Goal: Task Accomplishment & Management: Manage account settings

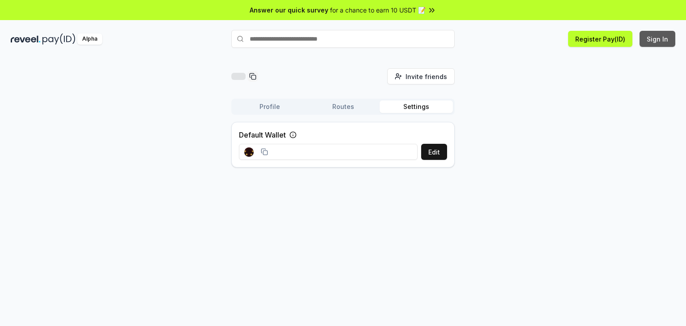
click at [656, 41] on button "Sign In" at bounding box center [658, 39] width 36 height 16
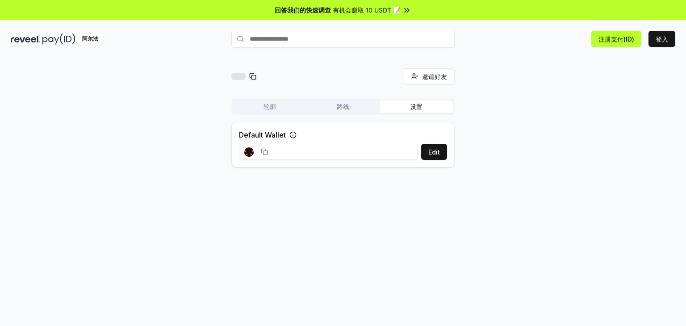
click at [420, 101] on button "设置" at bounding box center [416, 106] width 73 height 13
click at [272, 107] on font "轮廓" at bounding box center [270, 107] width 13 height 8
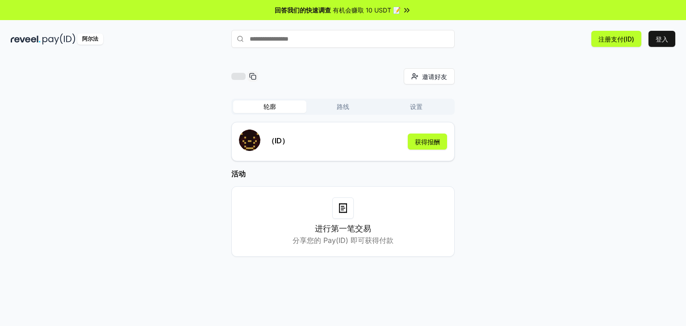
click at [306, 139] on div "（ID） 获得报酬" at bounding box center [343, 142] width 208 height 24
click at [96, 42] on div "阿尔法" at bounding box center [90, 38] width 26 height 11
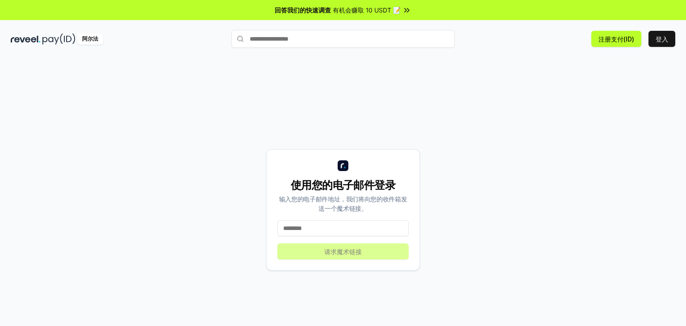
click at [321, 226] on input at bounding box center [342, 228] width 131 height 16
click at [323, 228] on input at bounding box center [342, 228] width 131 height 16
click at [391, 9] on font "有机会赚取 10 USDT 📝" at bounding box center [367, 10] width 68 height 8
click at [324, 226] on input at bounding box center [342, 228] width 131 height 16
click at [347, 229] on input at bounding box center [342, 228] width 131 height 16
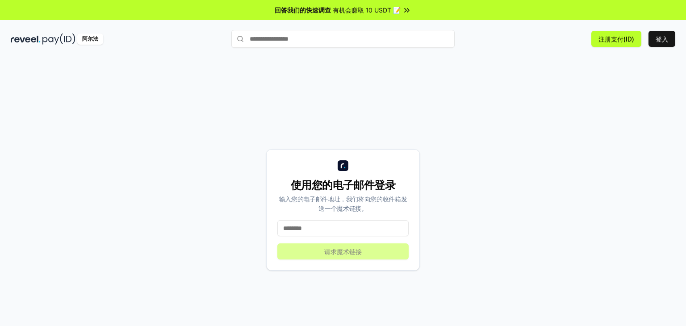
paste input "**********"
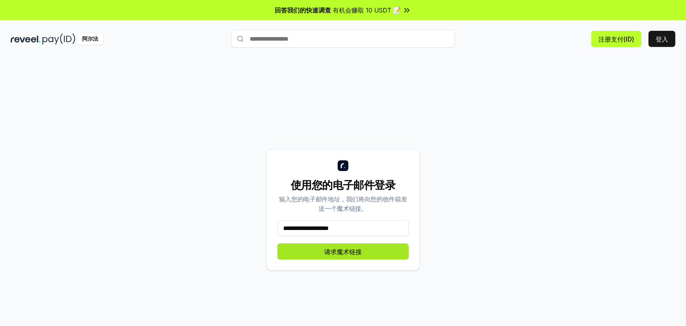
type input "**********"
click at [358, 251] on font "请求魔术链接" at bounding box center [343, 252] width 38 height 8
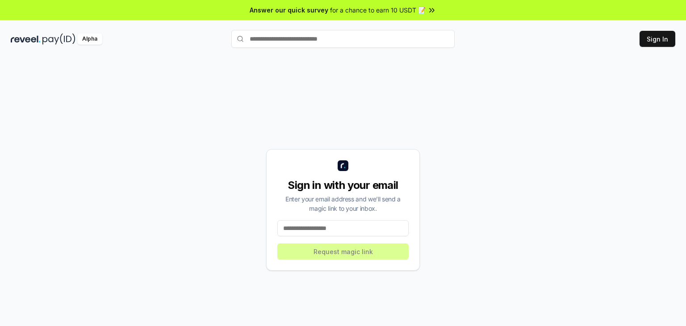
click at [347, 227] on input at bounding box center [342, 228] width 131 height 16
paste input "**********"
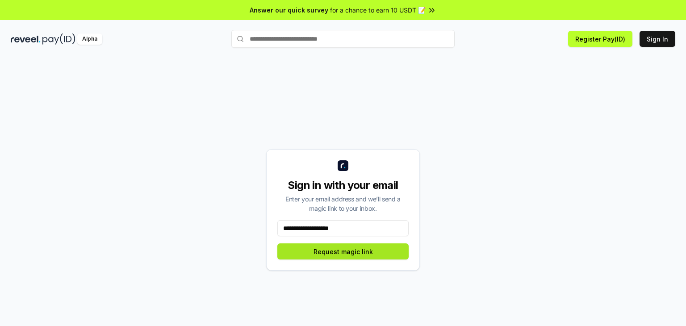
type input "**********"
click at [362, 251] on button "Request magic link" at bounding box center [342, 251] width 131 height 16
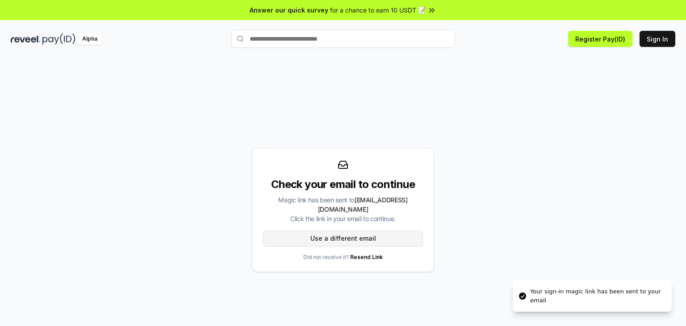
click at [374, 233] on button "Use a different email" at bounding box center [343, 238] width 160 height 16
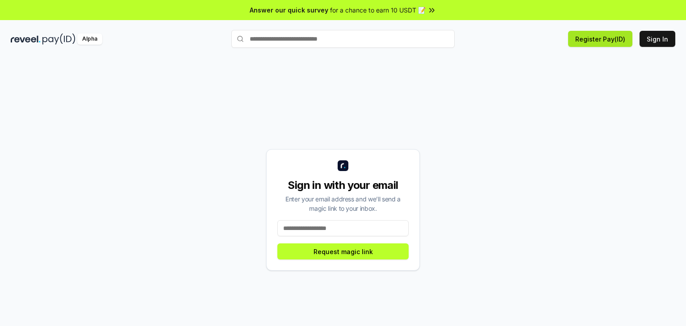
click at [611, 40] on button "Register Pay(ID)" at bounding box center [600, 39] width 64 height 16
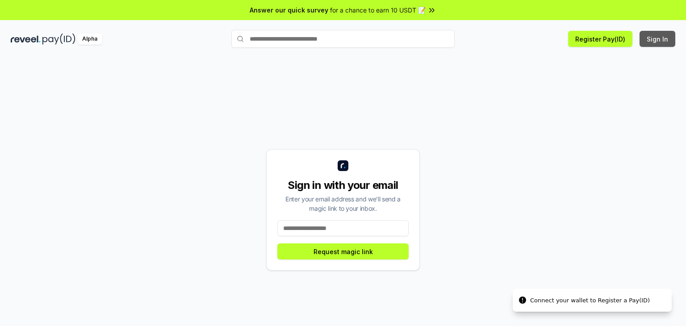
click at [645, 34] on button "Sign In" at bounding box center [658, 39] width 36 height 16
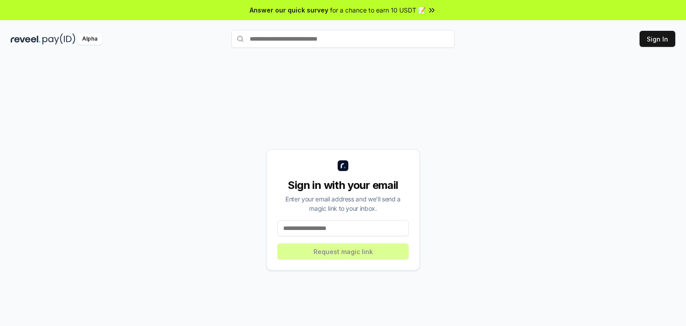
click at [350, 228] on input at bounding box center [342, 228] width 131 height 16
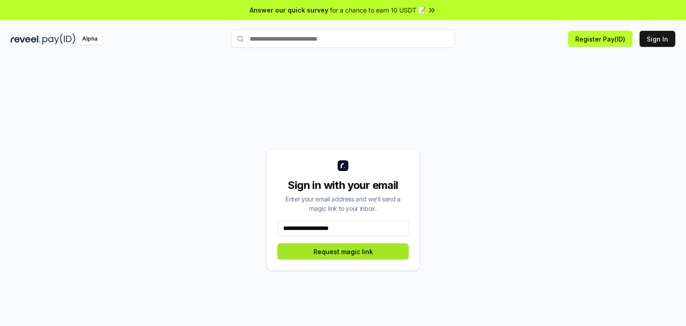
type input "**********"
click at [366, 252] on button "Request magic link" at bounding box center [342, 251] width 131 height 16
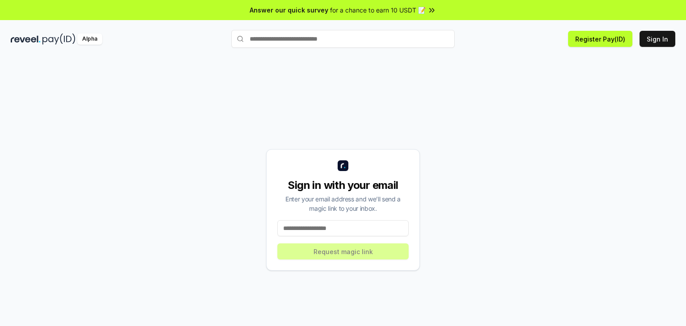
click at [353, 224] on input at bounding box center [342, 228] width 131 height 16
click at [360, 230] on input at bounding box center [342, 228] width 131 height 16
paste input "**********"
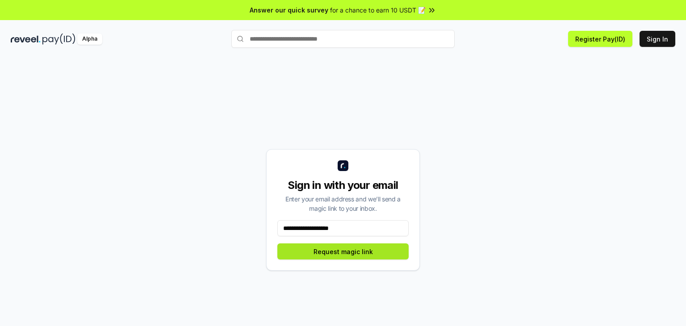
type input "**********"
click at [351, 253] on button "Request magic link" at bounding box center [342, 251] width 131 height 16
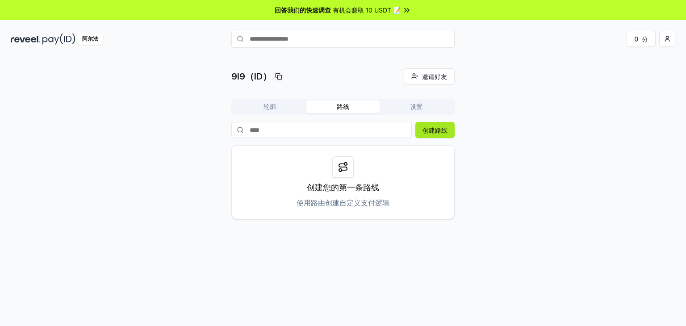
click at [439, 133] on font "创建路线" at bounding box center [435, 130] width 25 height 8
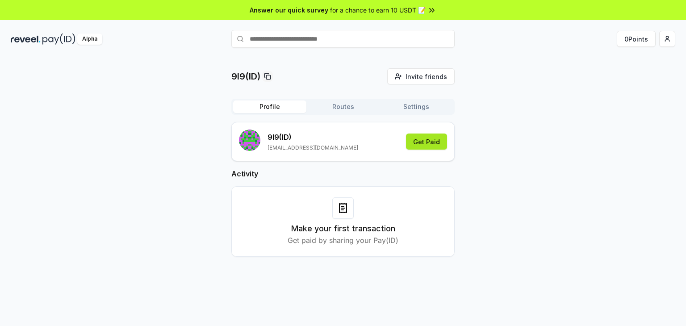
click at [424, 144] on button "Get Paid" at bounding box center [426, 142] width 41 height 16
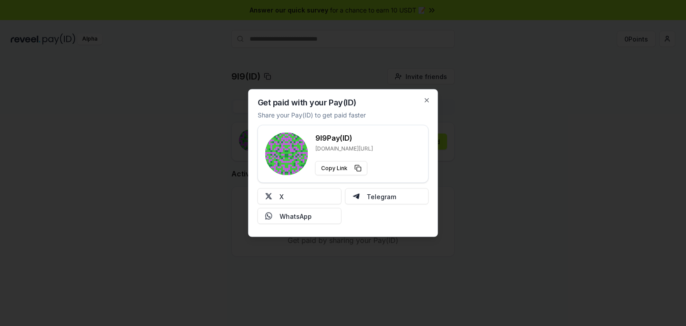
click at [423, 100] on div "Get paid with your Pay(ID) Share your Pay(ID) to get paid faster 9l9 Pay(ID) re…" at bounding box center [343, 163] width 190 height 148
click at [426, 101] on icon "button" at bounding box center [427, 101] width 4 height 4
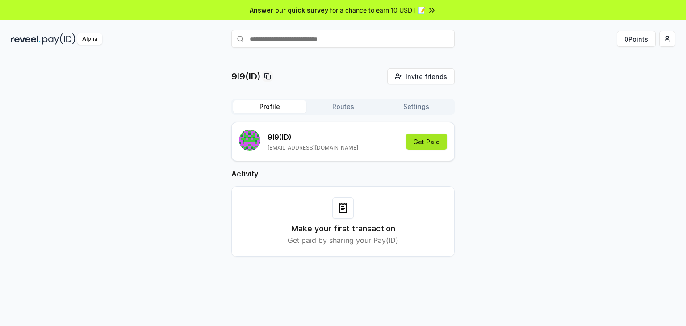
click at [433, 138] on button "Get Paid" at bounding box center [426, 142] width 41 height 16
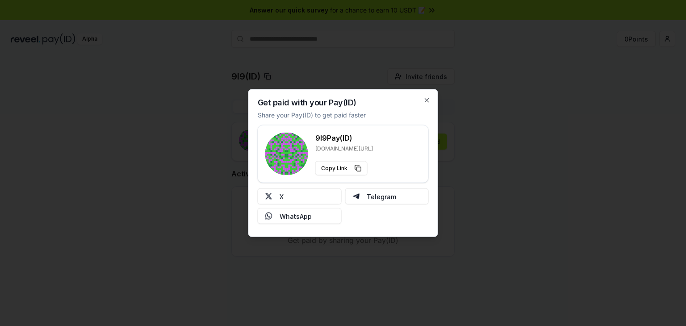
type button "https://reveel.id/pay/9l9"
click at [429, 100] on icon "button" at bounding box center [426, 100] width 7 height 7
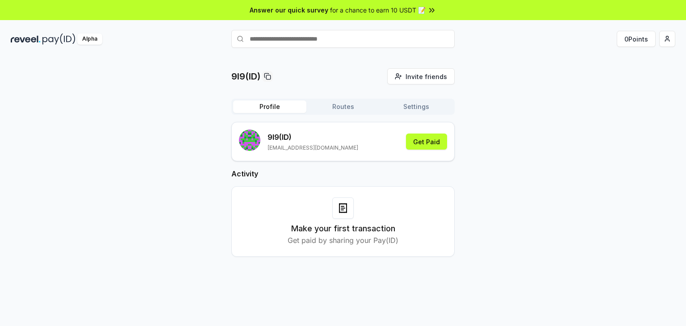
click at [340, 108] on button "Routes" at bounding box center [342, 106] width 73 height 13
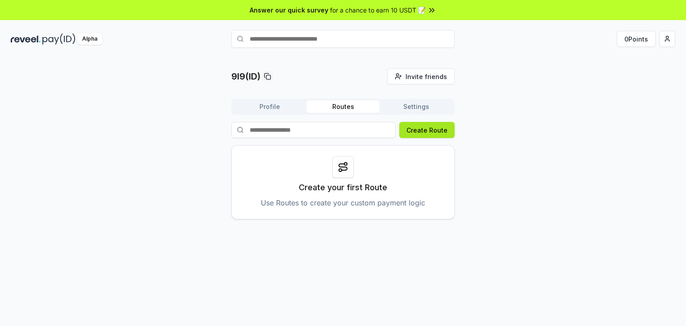
click at [432, 126] on button "Create Route" at bounding box center [426, 130] width 55 height 16
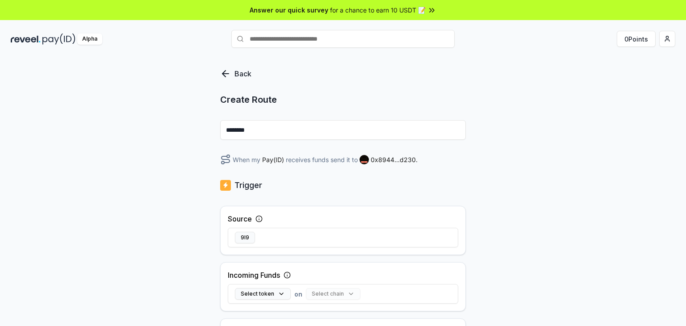
click at [348, 129] on input "********" at bounding box center [343, 130] width 246 height 20
click at [385, 159] on span "0x8944...d230 ." at bounding box center [394, 159] width 47 height 9
click at [373, 161] on span "0x8944...d230 ." at bounding box center [394, 159] width 47 height 9
click at [362, 157] on rect at bounding box center [364, 159] width 9 height 9
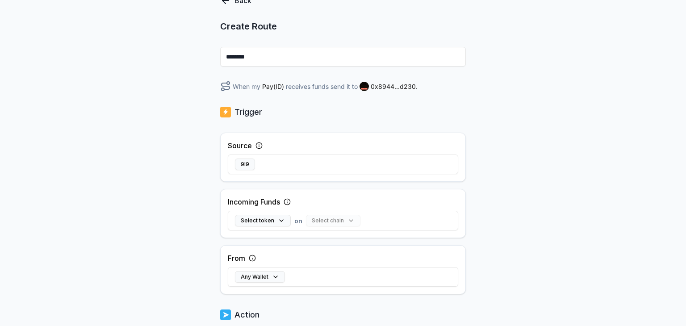
scroll to position [89, 0]
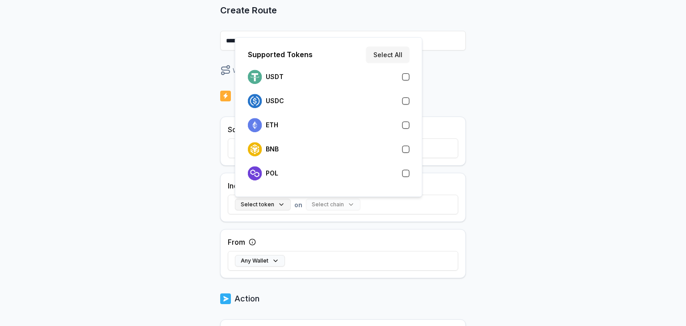
click at [276, 206] on button "Select token" at bounding box center [263, 205] width 56 height 12
click at [391, 75] on div "USDT" at bounding box center [329, 77] width 162 height 14
click at [322, 206] on button "Select chain" at bounding box center [315, 205] width 54 height 12
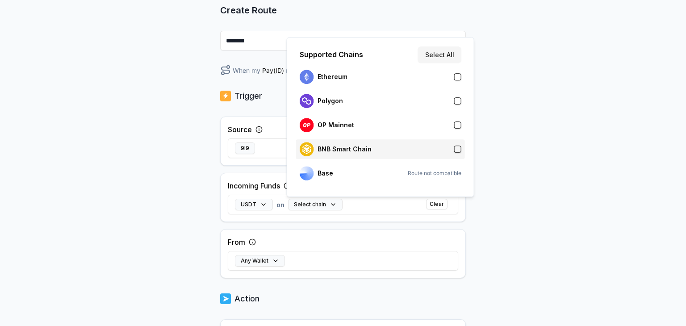
click at [384, 146] on div "BNB Smart Chain" at bounding box center [381, 149] width 162 height 14
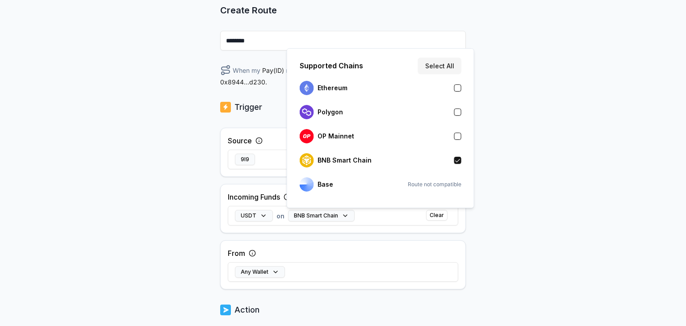
click at [500, 213] on div "Back Create Route ******** When my Pay(ID) receives USDT on BNB Smart Chain sen…" at bounding box center [343, 111] width 686 height 301
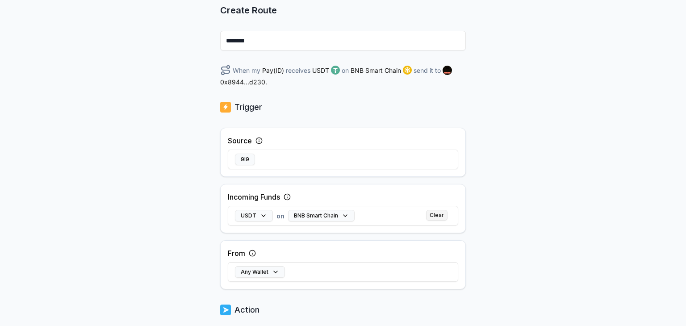
click at [438, 217] on button "Clear" at bounding box center [436, 215] width 21 height 11
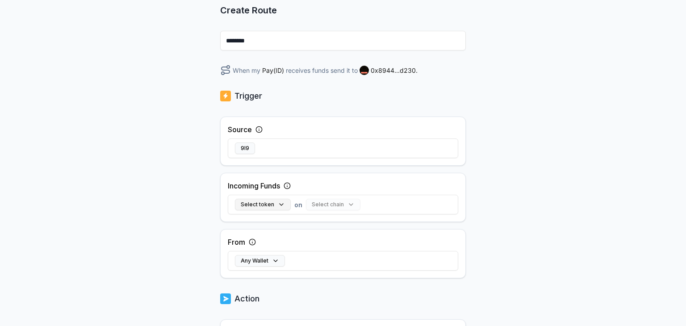
click at [271, 202] on button "Select token" at bounding box center [263, 205] width 56 height 12
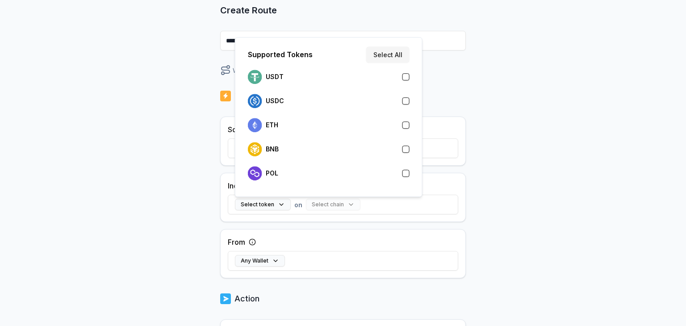
click at [517, 226] on div "Back Create Route ******** When my Pay(ID) receives funds send it to 0x8944...d…" at bounding box center [343, 111] width 686 height 301
click at [268, 206] on button "Select token" at bounding box center [263, 205] width 56 height 12
click at [282, 71] on div "USDT" at bounding box center [329, 77] width 162 height 14
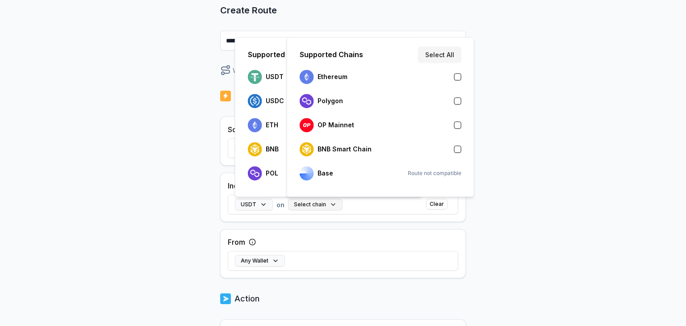
click at [313, 206] on button "Select chain" at bounding box center [315, 205] width 54 height 12
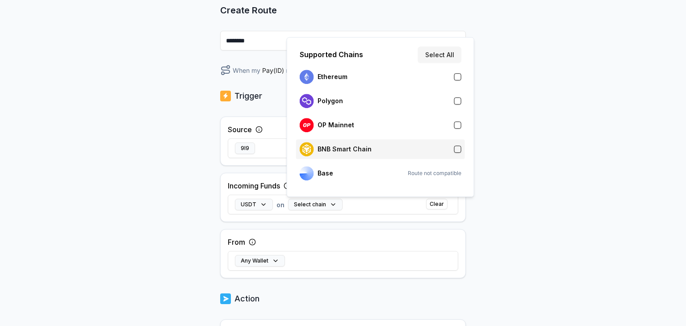
click at [348, 152] on p "BNB Smart Chain" at bounding box center [345, 149] width 54 height 7
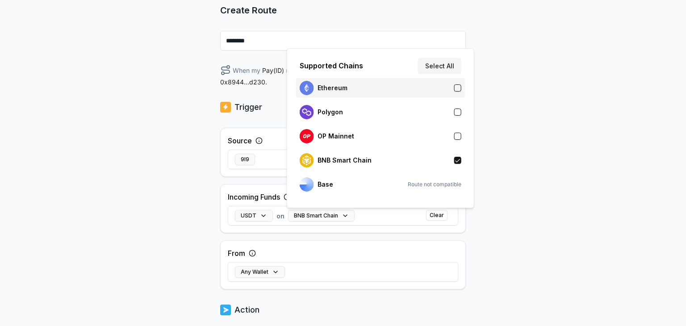
click at [455, 92] on div "Ethereum" at bounding box center [381, 88] width 162 height 14
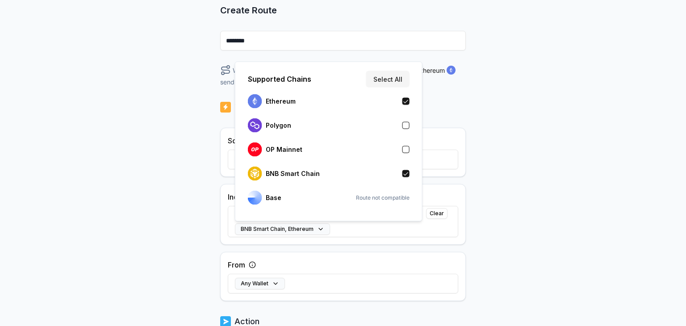
click at [404, 146] on button "button" at bounding box center [405, 149] width 7 height 7
click at [398, 77] on button "Select All" at bounding box center [387, 79] width 43 height 16
click at [511, 218] on div "Back Create Route ******** When my Pay(ID) receives USDT on Ethereum , Polygon …" at bounding box center [343, 111] width 686 height 301
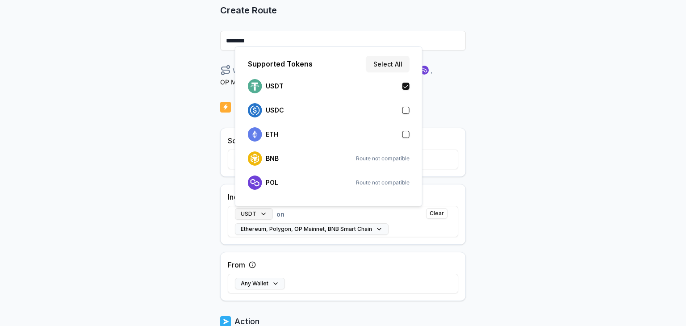
click at [260, 215] on button "USDT" at bounding box center [254, 214] width 38 height 12
click at [396, 65] on button "Select All" at bounding box center [387, 64] width 43 height 16
click at [526, 184] on div "Back Create Route ******** When my Pay(ID) receives USDT , USDC , ETH on Ethere…" at bounding box center [343, 111] width 686 height 301
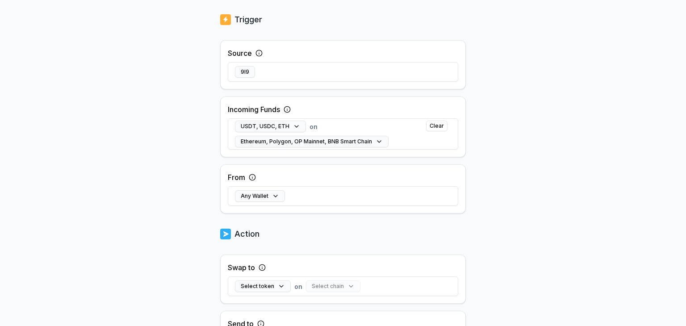
scroll to position [179, 0]
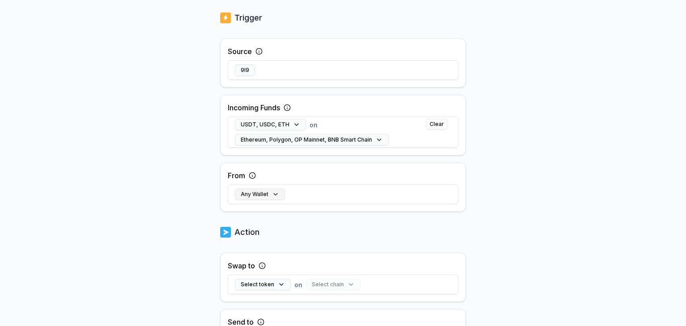
click at [269, 193] on button "Any Wallet" at bounding box center [260, 194] width 50 height 12
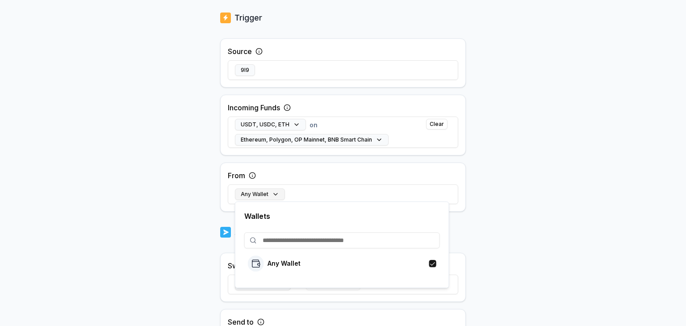
click at [270, 193] on button "Any Wallet" at bounding box center [260, 194] width 50 height 12
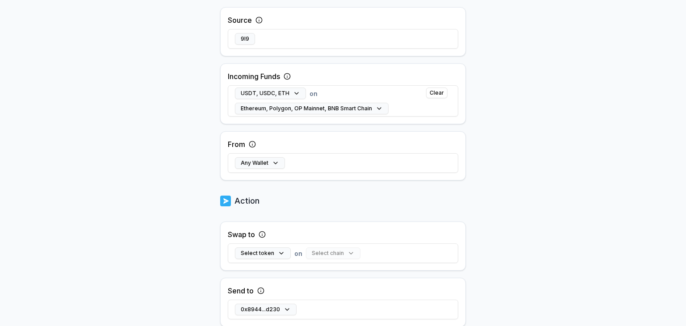
scroll to position [268, 0]
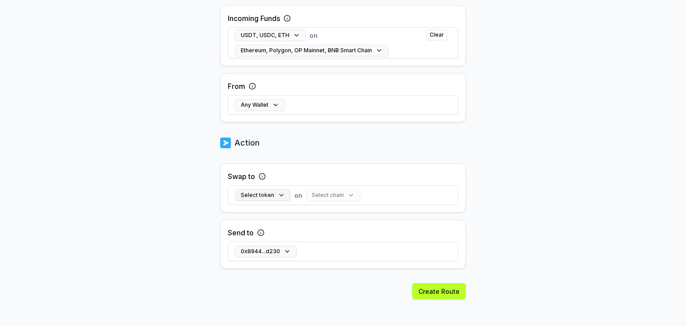
click at [269, 195] on button "Select token" at bounding box center [263, 195] width 56 height 12
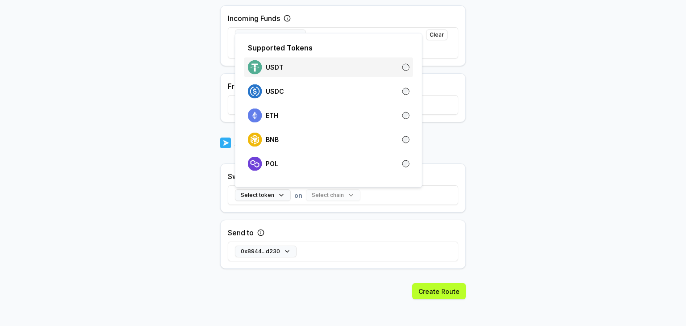
click at [349, 69] on div "USDT" at bounding box center [329, 67] width 162 height 14
click at [319, 195] on button "Select chain" at bounding box center [315, 196] width 54 height 12
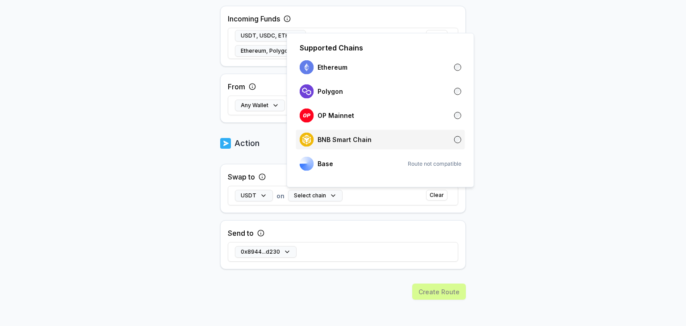
click at [453, 140] on div "BNB Smart Chain" at bounding box center [381, 140] width 162 height 14
click at [516, 218] on body "Answer our quick survey for a chance to earn 10 USDT 📝 Alpha 0 Points Back Crea…" at bounding box center [343, 163] width 686 height 326
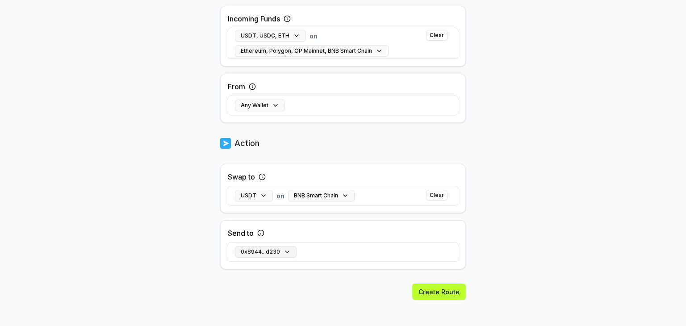
click at [279, 248] on button "0x8944...d230" at bounding box center [266, 252] width 62 height 12
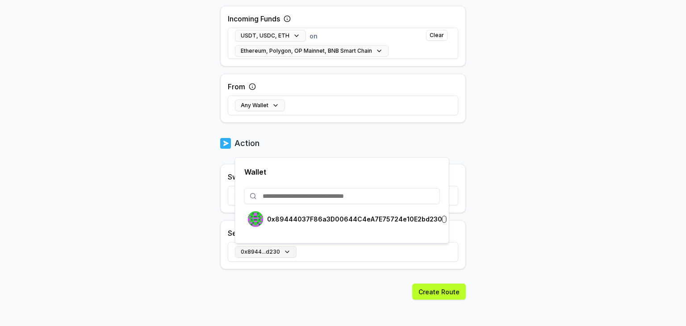
click at [286, 251] on button "0x8944...d230" at bounding box center [266, 252] width 62 height 12
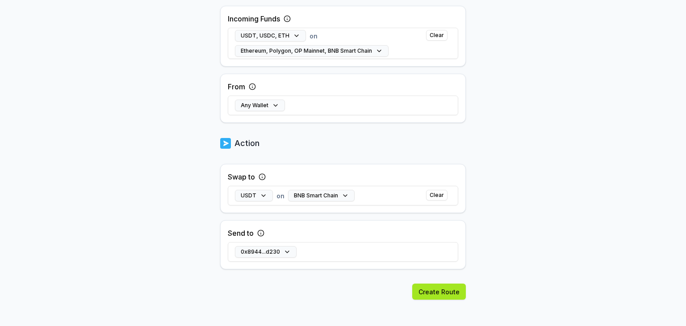
click at [431, 286] on button "Create Route" at bounding box center [439, 292] width 54 height 16
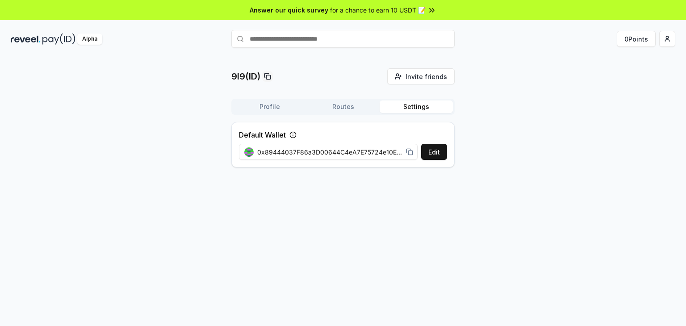
click at [406, 108] on button "Settings" at bounding box center [416, 106] width 73 height 13
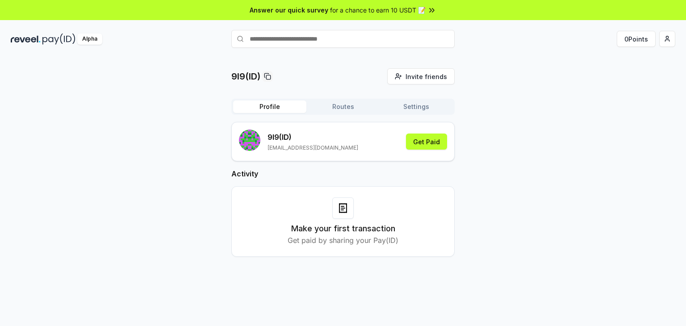
click at [261, 107] on button "Profile" at bounding box center [269, 106] width 73 height 13
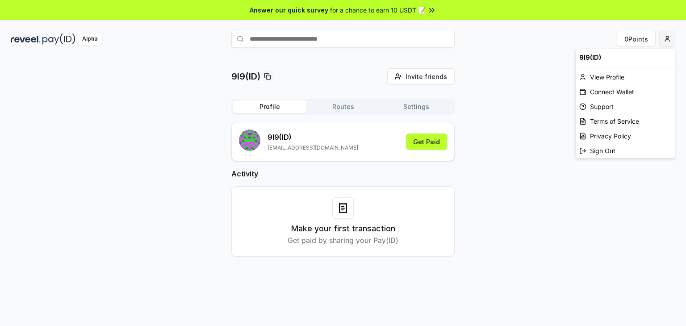
click at [668, 42] on html "Answer our quick survey for a chance to earn 10 USDT 📝 Alpha 0 Points 9l9(ID) I…" at bounding box center [343, 163] width 686 height 326
click at [616, 90] on div "Connect Wallet" at bounding box center [625, 91] width 99 height 15
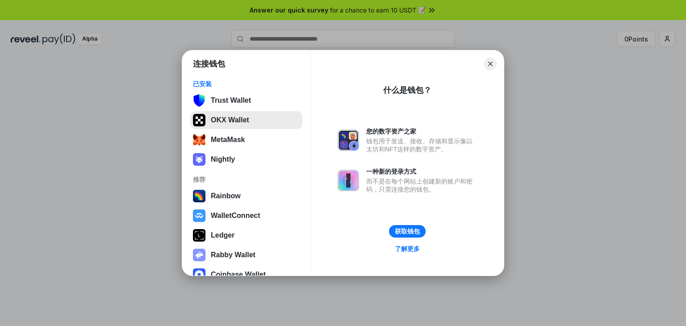
click at [241, 124] on button "OKX Wallet" at bounding box center [246, 120] width 112 height 18
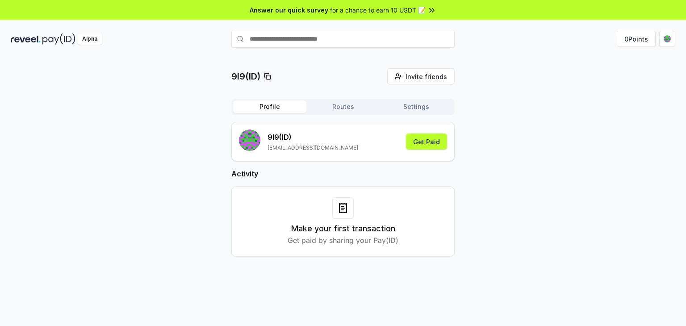
click at [331, 108] on button "Routes" at bounding box center [342, 106] width 73 height 13
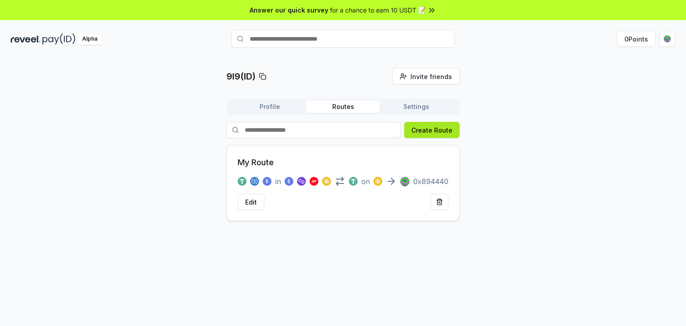
click at [432, 130] on button "Create Route" at bounding box center [431, 130] width 55 height 16
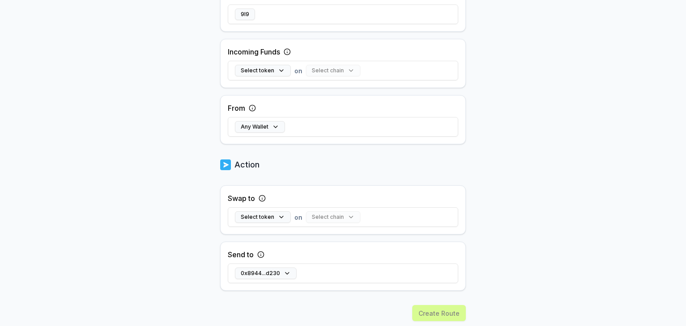
scroll to position [249, 0]
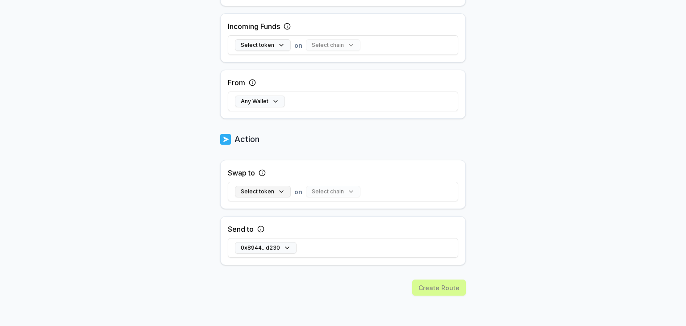
click at [273, 191] on button "Select token" at bounding box center [263, 192] width 56 height 12
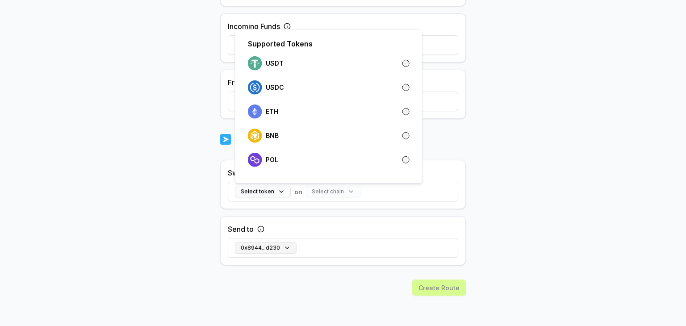
click at [272, 247] on button "0x8944...d230" at bounding box center [266, 248] width 62 height 12
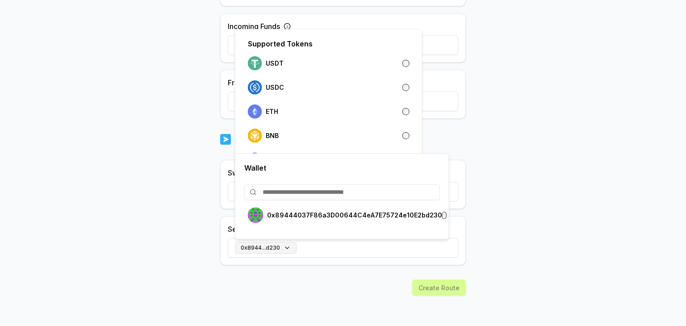
click at [282, 247] on button "0x8944...d230" at bounding box center [266, 248] width 62 height 12
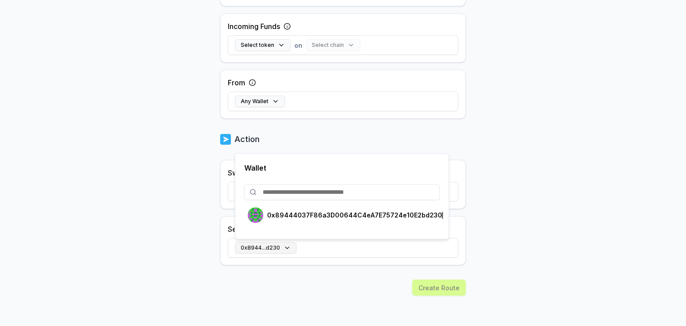
click at [288, 247] on button "0x8944...d230" at bounding box center [266, 248] width 62 height 12
click at [372, 191] on input at bounding box center [342, 192] width 196 height 16
click at [542, 226] on body "Answer our quick survey for a chance to earn 10 USDT 📝 Alpha 0 Points Back Crea…" at bounding box center [343, 163] width 686 height 326
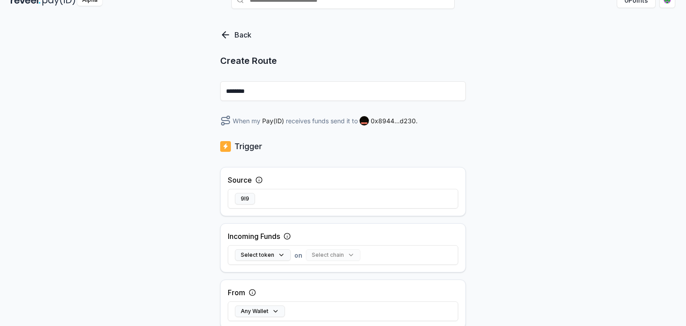
scroll to position [0, 0]
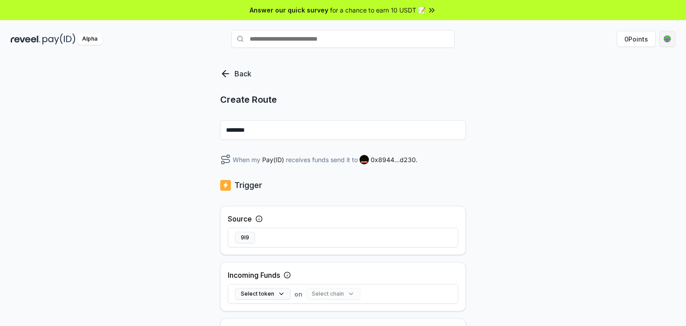
click at [667, 40] on html "Answer our quick survey for a chance to earn 10 USDT 📝 Alpha 0 Points Back Crea…" at bounding box center [343, 163] width 686 height 326
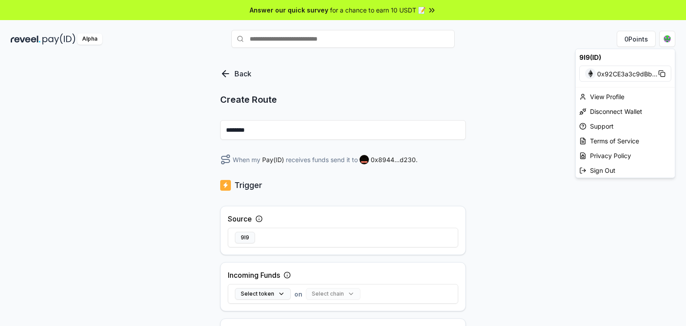
click at [636, 74] on span "0x92CE3a3c9dBb ..." at bounding box center [627, 73] width 60 height 9
click at [591, 54] on div "9l9(ID)" at bounding box center [625, 57] width 99 height 17
click at [607, 100] on div "View Profile" at bounding box center [625, 96] width 99 height 15
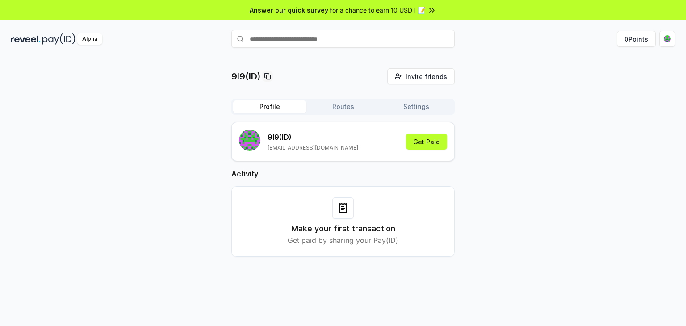
click at [342, 106] on button "Routes" at bounding box center [342, 106] width 73 height 13
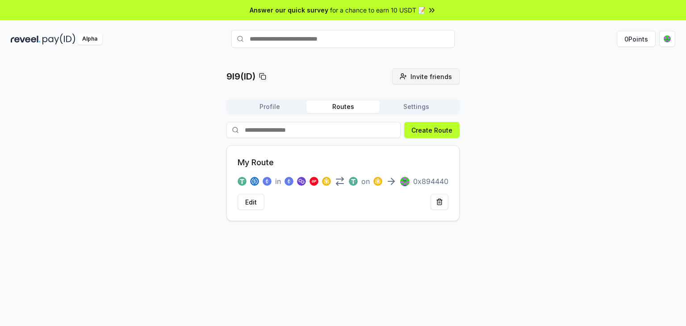
click at [431, 77] on span "Invite friends" at bounding box center [431, 76] width 42 height 9
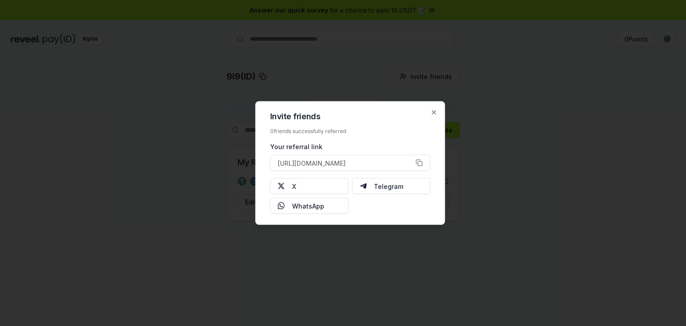
click at [439, 106] on div "Invite friends 0 friends successfully referred Your referral link [URL][DOMAIN_…" at bounding box center [350, 163] width 190 height 124
click at [432, 113] on icon "button" at bounding box center [434, 112] width 7 height 7
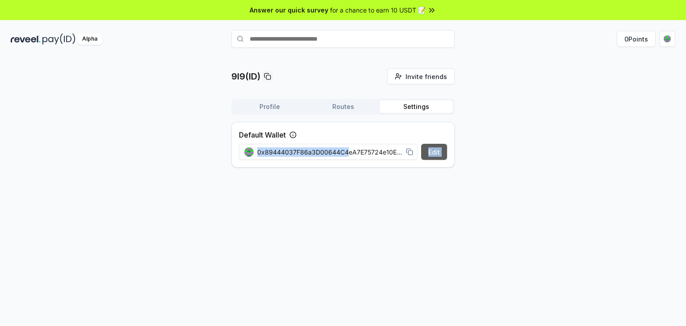
drag, startPoint x: 347, startPoint y: 154, endPoint x: 427, endPoint y: 156, distance: 79.1
click at [427, 156] on div "Edit 0x89444037F86a3D00644C4eA7E75724e10E2bd230" at bounding box center [343, 152] width 208 height 16
click at [356, 168] on div "Default Wallet Edit 0x89444037F86a3D00644C4eA7E75724e10E2bd230" at bounding box center [342, 148] width 223 height 53
click at [390, 146] on div "0x89444037F86a3D00644C4eA7E75724e10E2bd230" at bounding box center [329, 152] width 180 height 20
click at [383, 149] on span "0x89444037F86a3D00644C4eA7E75724e10E2bd230" at bounding box center [329, 151] width 145 height 9
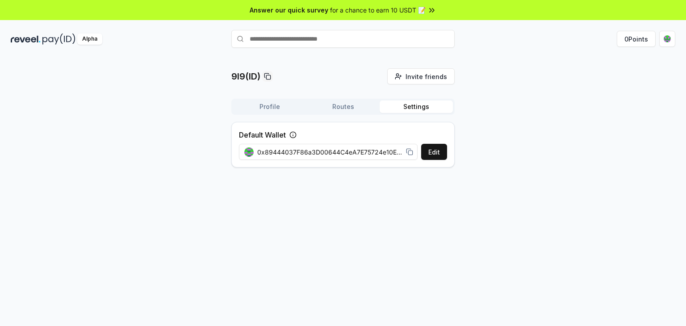
click at [407, 154] on icon at bounding box center [409, 151] width 7 height 7
click at [655, 231] on div "9l9(ID) Invite friends Invite Profile Routes Settings Default Wallet Edit 0x894…" at bounding box center [343, 200] width 686 height 301
click at [436, 149] on button "Edit" at bounding box center [434, 152] width 26 height 16
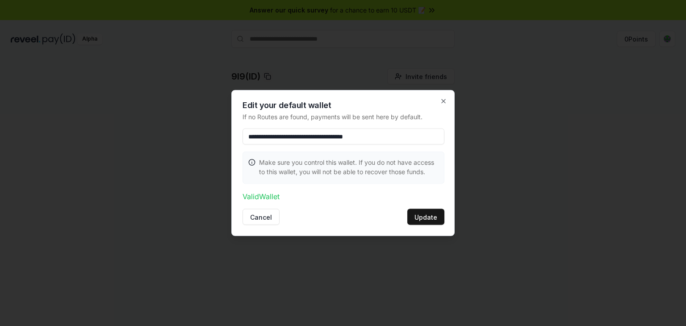
type input "**********"
click at [434, 218] on button "Update" at bounding box center [425, 217] width 37 height 16
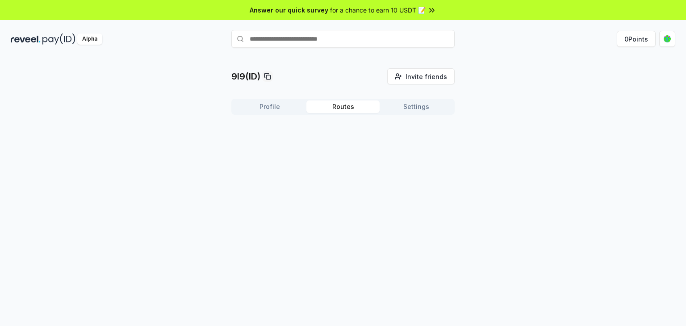
click at [349, 108] on button "Routes" at bounding box center [342, 106] width 73 height 13
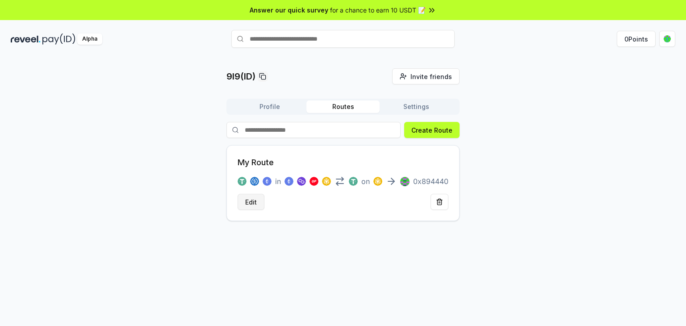
click at [252, 198] on button "Edit" at bounding box center [251, 202] width 27 height 16
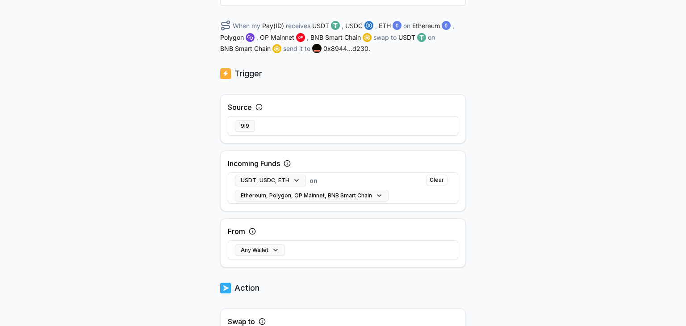
scroll to position [283, 0]
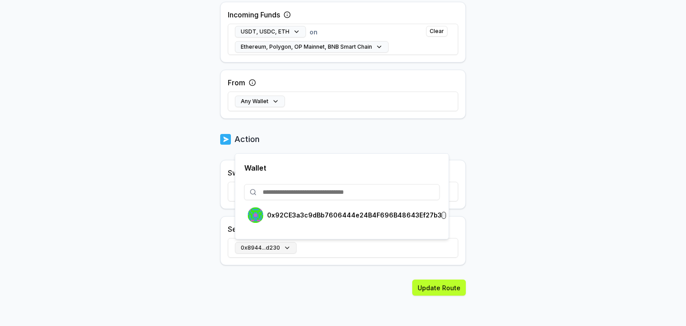
click at [284, 247] on button "0x8944...d230" at bounding box center [266, 248] width 62 height 12
click at [428, 217] on p "0x92CE3a3c9dBb7606444e24B4F696B48643Ef27b3" at bounding box center [354, 215] width 175 height 7
click at [379, 288] on div "Update Route" at bounding box center [343, 303] width 246 height 47
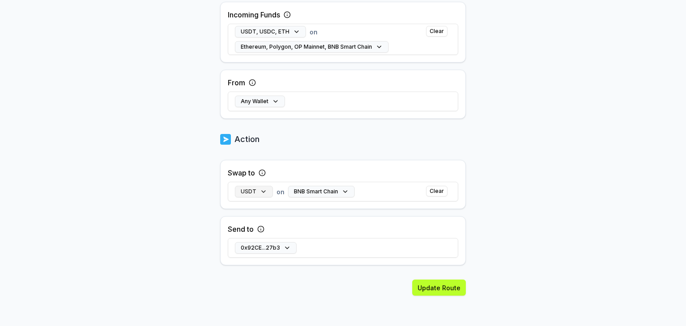
click at [261, 190] on button "USDT" at bounding box center [254, 192] width 38 height 12
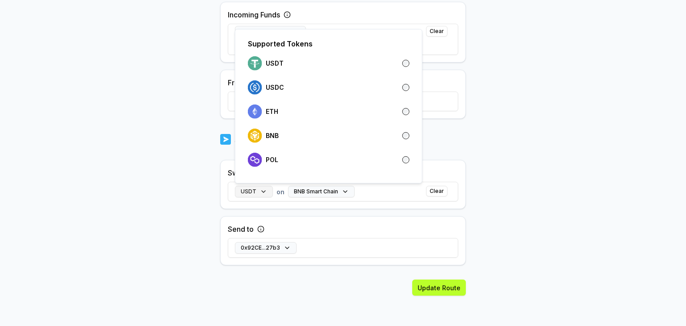
click at [261, 190] on button "USDT" at bounding box center [254, 192] width 38 height 12
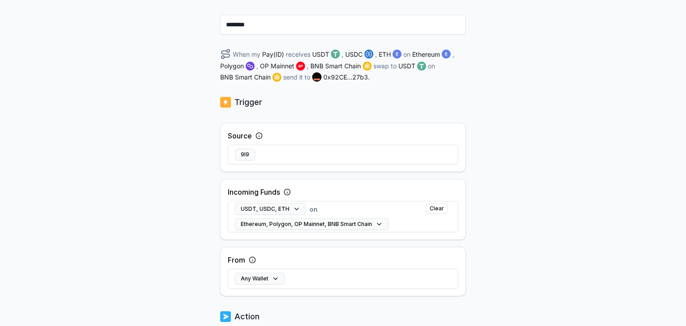
scroll to position [0, 0]
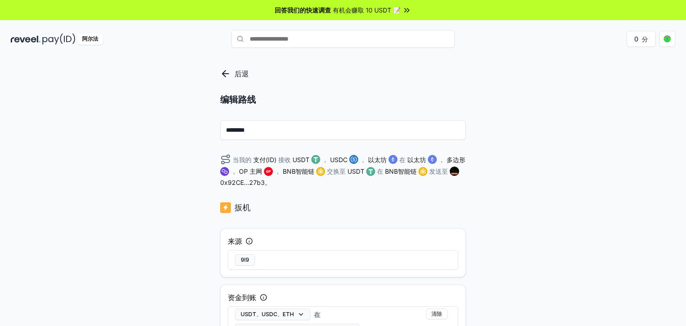
click at [414, 103] on p "编辑路线" at bounding box center [343, 99] width 246 height 13
click at [361, 132] on input "********" at bounding box center [343, 130] width 246 height 20
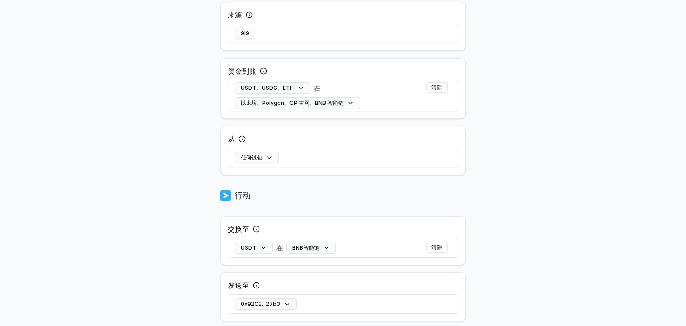
scroll to position [268, 0]
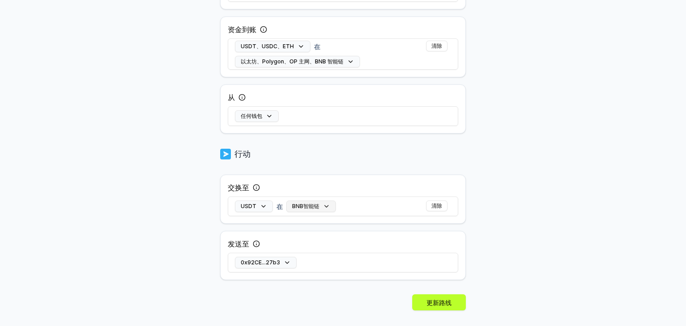
click at [327, 206] on button "BNB智能链" at bounding box center [311, 207] width 50 height 12
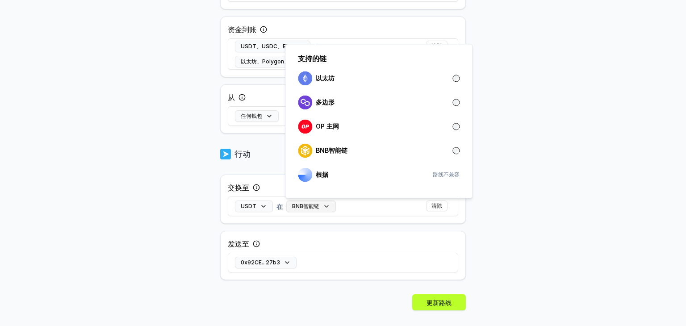
click at [327, 206] on button "BNB智能链" at bounding box center [311, 207] width 50 height 12
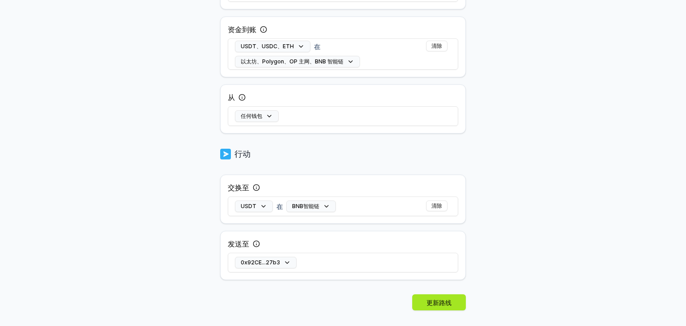
click at [436, 304] on font "更新路线" at bounding box center [439, 303] width 25 height 8
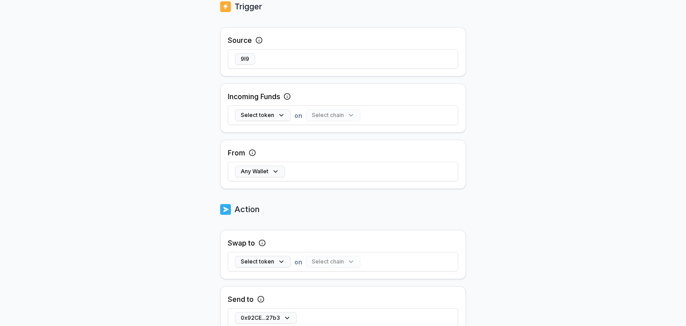
scroll to position [249, 0]
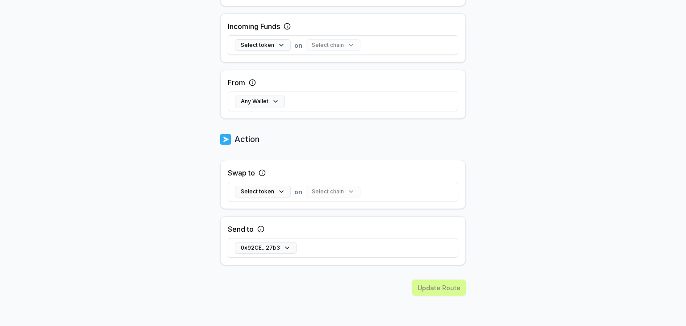
click at [430, 287] on div "Update Route" at bounding box center [343, 303] width 246 height 47
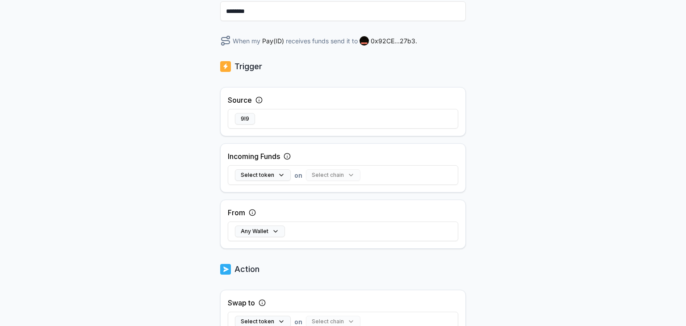
scroll to position [0, 0]
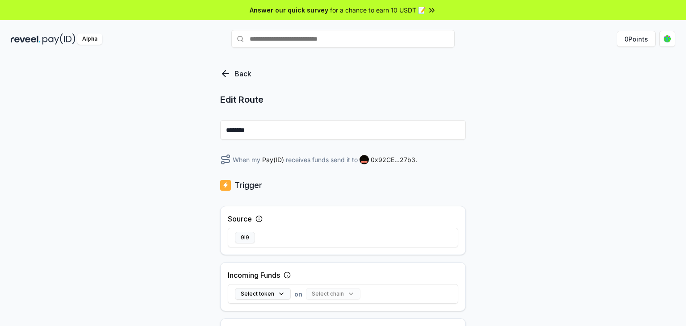
click at [226, 74] on icon at bounding box center [225, 74] width 6 height 0
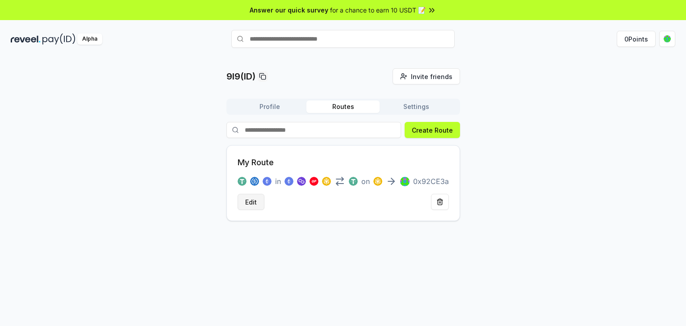
click at [252, 202] on button "Edit" at bounding box center [251, 202] width 27 height 16
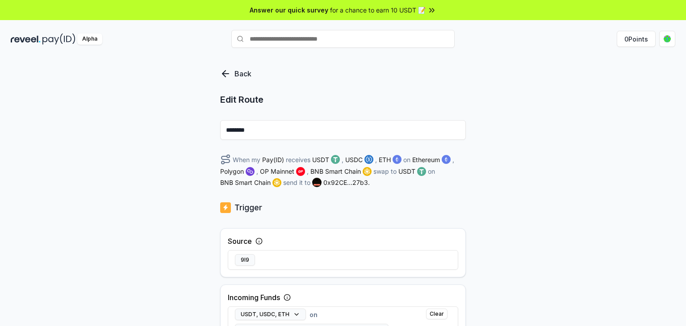
click at [227, 74] on icon at bounding box center [225, 74] width 6 height 0
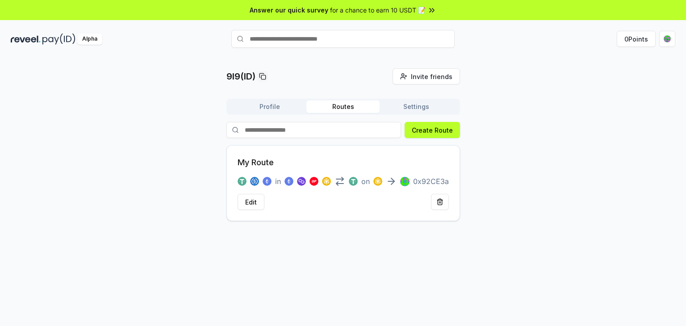
click at [496, 175] on div "9l9(ID) Invite friends Invite Profile Routes Settings Create Route My Route in …" at bounding box center [343, 144] width 665 height 153
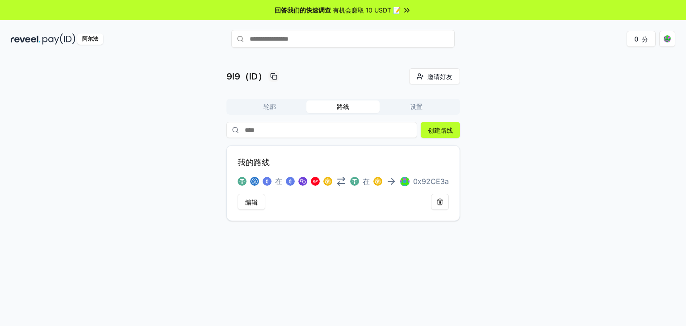
click at [420, 104] on font "设置" at bounding box center [416, 107] width 13 height 8
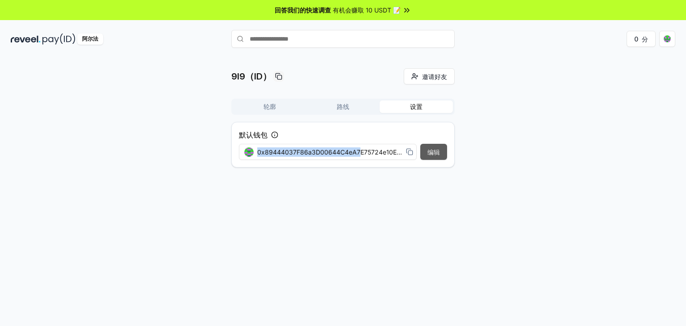
drag, startPoint x: 357, startPoint y: 151, endPoint x: 434, endPoint y: 156, distance: 76.5
click at [438, 154] on div "编辑 0x89444037F86a3D00644C4eA7E75724e10E2bd230" at bounding box center [343, 152] width 208 height 16
click at [359, 151] on font "0x89444037F86a3D00644C4eA7E75724e10E2bd230" at bounding box center [338, 152] width 163 height 8
drag, startPoint x: 372, startPoint y: 151, endPoint x: 432, endPoint y: 153, distance: 60.8
click at [432, 153] on div "编辑 0x89444037F86a3D00644C4eA7E75724e10E2bd230" at bounding box center [343, 152] width 208 height 16
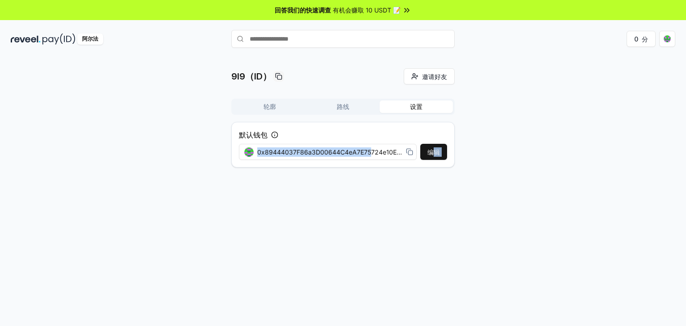
click at [371, 151] on font "0x89444037F86a3D00644C4eA7E75724e10E2bd230" at bounding box center [338, 152] width 163 height 8
click at [409, 151] on icon at bounding box center [409, 151] width 7 height 7
click at [640, 167] on div "9l9（ID） 邀请好友 邀请 轮廓 路线 设置 默认钱包 编辑 0x89444037F86a3D00644C4eA7E75724e10E2bd230" at bounding box center [343, 121] width 665 height 106
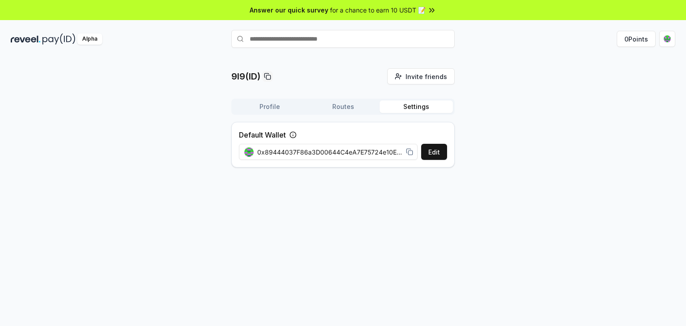
click at [405, 154] on div "0x89444037F86a3D00644C4eA7E75724e10E2bd230" at bounding box center [328, 151] width 169 height 9
click at [407, 156] on div "0x89444037F86a3D00644C4eA7E75724e10E2bd230" at bounding box center [328, 151] width 169 height 9
click at [408, 153] on rect at bounding box center [410, 153] width 4 height 4
click at [641, 179] on div "9l9(ID) Invite friends Invite Profile Routes Settings Default Wallet Edit 0x894…" at bounding box center [343, 200] width 686 height 301
click at [433, 155] on button "Edit" at bounding box center [434, 152] width 26 height 16
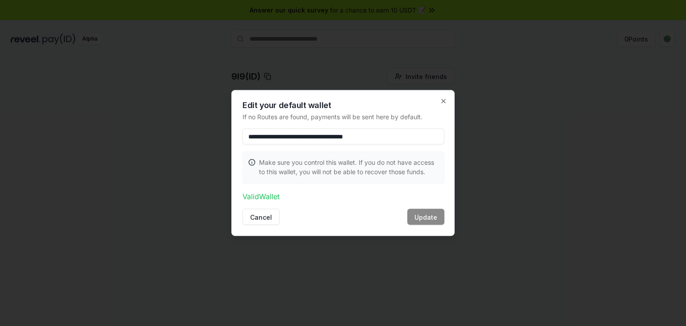
click at [439, 97] on div "**********" at bounding box center [342, 163] width 223 height 146
click at [443, 100] on icon "button" at bounding box center [444, 102] width 4 height 4
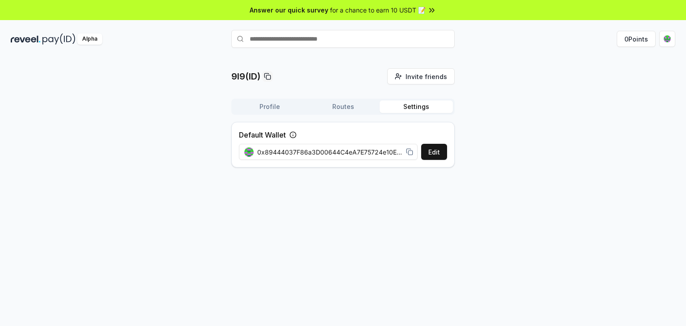
click at [368, 153] on span "0x89444037F86a3D00644C4eA7E75724e10E2bd230" at bounding box center [329, 151] width 145 height 9
click at [437, 150] on button "Edit" at bounding box center [434, 152] width 26 height 16
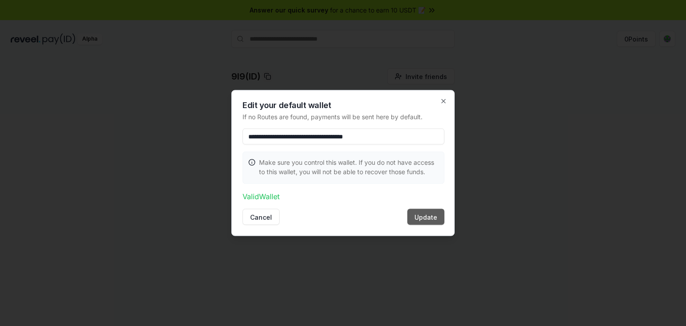
type input "**********"
click at [422, 220] on button "Update" at bounding box center [425, 217] width 37 height 16
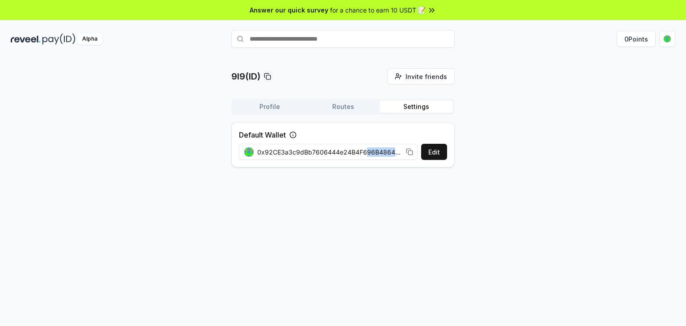
drag, startPoint x: 366, startPoint y: 151, endPoint x: 415, endPoint y: 153, distance: 48.7
click at [415, 153] on div "0x92CE3a3c9dBb7606444e24B4F696B48643Ef27b3" at bounding box center [329, 152] width 180 height 20
click at [400, 204] on div "9l9(ID) Invite friends Invite Profile Routes Settings Default Wallet Edit 0x92C…" at bounding box center [343, 200] width 686 height 301
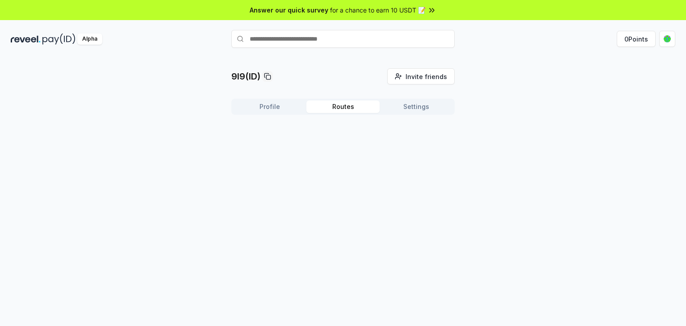
click at [329, 105] on button "Routes" at bounding box center [342, 106] width 73 height 13
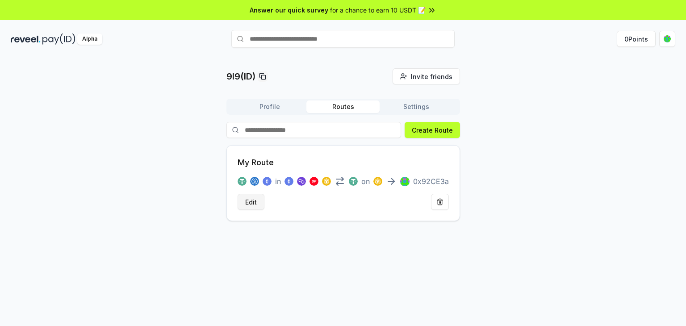
click at [250, 199] on button "Edit" at bounding box center [251, 202] width 27 height 16
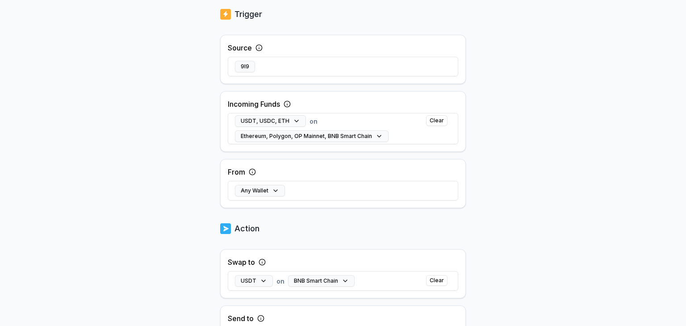
scroll to position [283, 0]
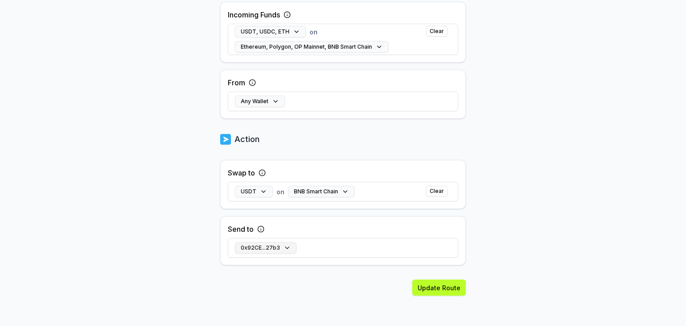
click at [287, 246] on button "0x92CE...27b3" at bounding box center [266, 248] width 62 height 12
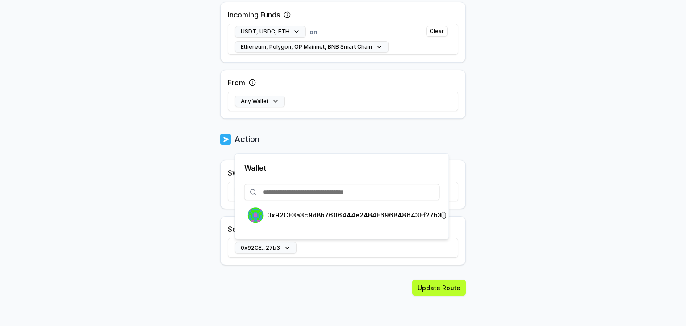
click at [322, 250] on div "0x92CE...27b3" at bounding box center [343, 248] width 230 height 26
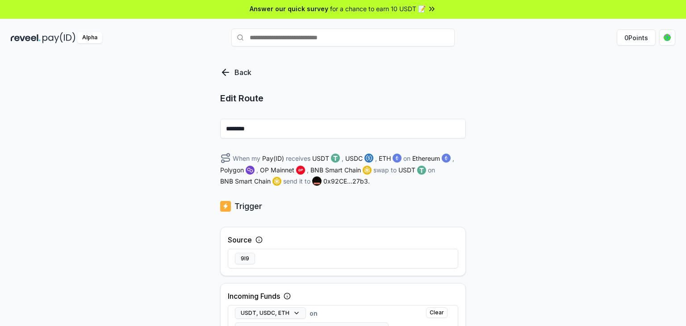
scroll to position [0, 0]
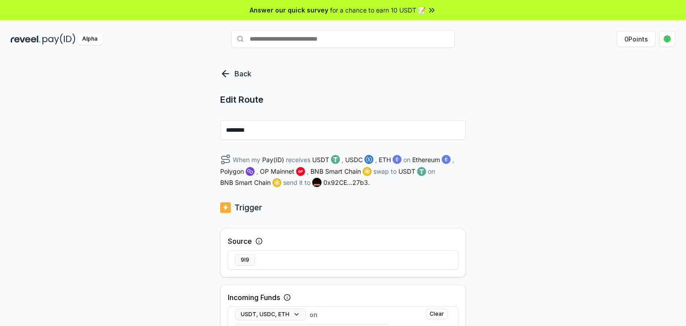
click at [223, 69] on icon at bounding box center [225, 73] width 11 height 11
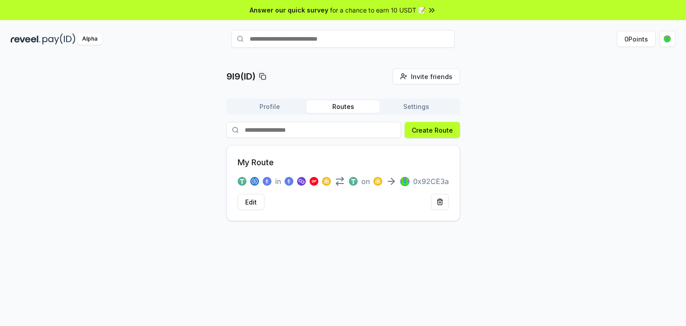
click at [259, 107] on button "Profile" at bounding box center [269, 106] width 73 height 13
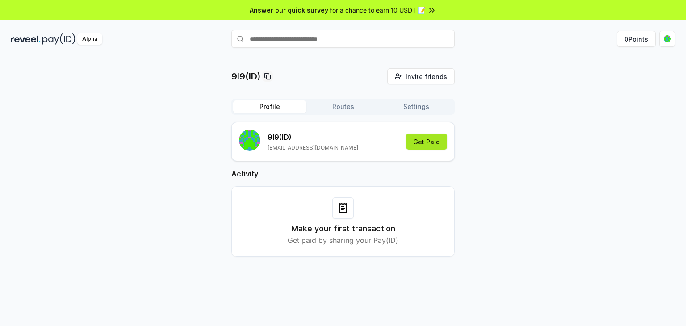
click at [434, 140] on button "Get Paid" at bounding box center [426, 142] width 41 height 16
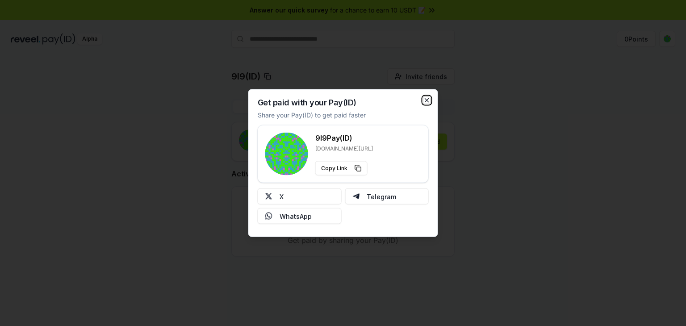
click at [428, 99] on icon "button" at bounding box center [427, 101] width 4 height 4
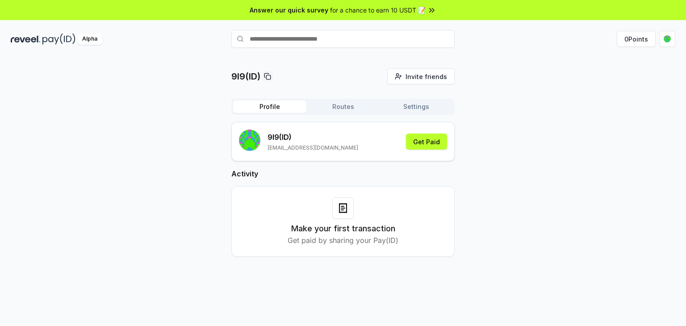
click at [345, 110] on button "Routes" at bounding box center [342, 106] width 73 height 13
click at [278, 106] on button "Profile" at bounding box center [269, 106] width 73 height 13
click at [320, 47] on input "text" at bounding box center [342, 39] width 223 height 18
click at [67, 39] on img at bounding box center [58, 38] width 33 height 11
